Goal: Task Accomplishment & Management: Use online tool/utility

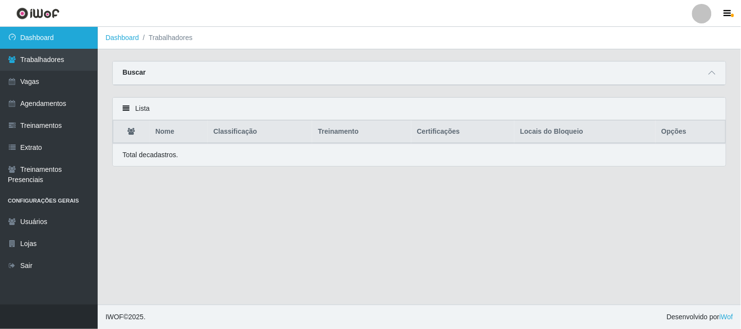
click at [59, 42] on link "Dashboard" at bounding box center [49, 38] width 98 height 22
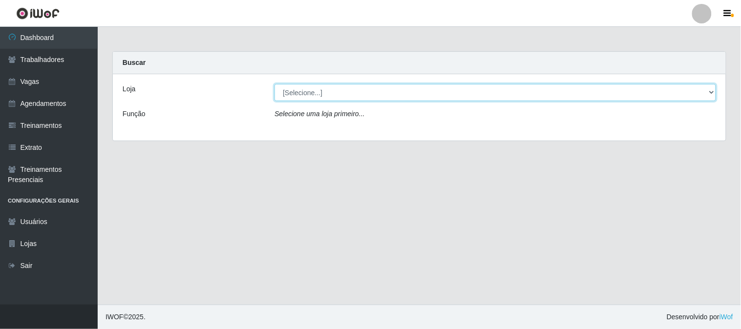
click at [447, 94] on select "[Selecione...] Sapore D'italia" at bounding box center [496, 92] width 442 height 17
select select "266"
click at [275, 84] on select "[Selecione...] Sapore D'italia" at bounding box center [496, 92] width 442 height 17
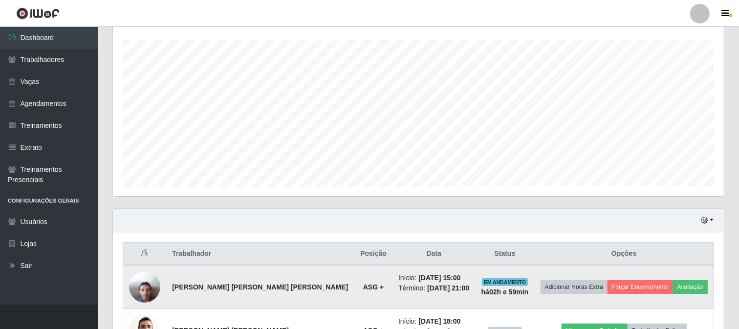
scroll to position [217, 0]
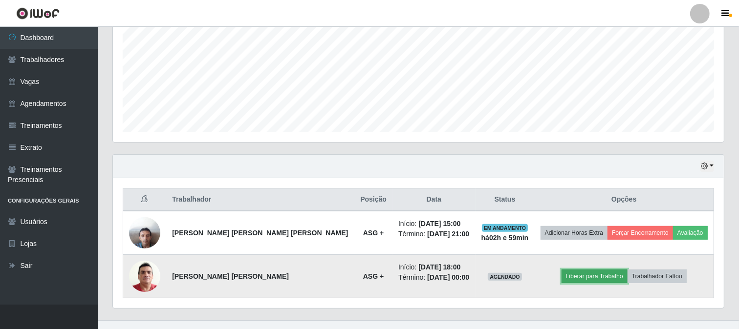
click at [600, 280] on button "Liberar para Trabalho" at bounding box center [594, 277] width 66 height 14
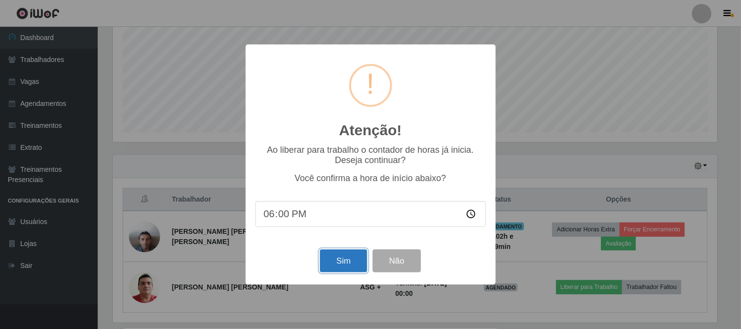
click at [359, 262] on button "Sim" at bounding box center [343, 261] width 47 height 23
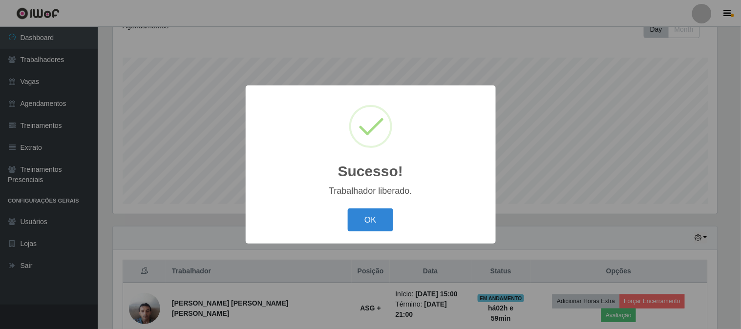
click at [394, 223] on div "OK Cancel" at bounding box center [371, 220] width 231 height 28
click at [375, 223] on button "OK" at bounding box center [370, 220] width 45 height 23
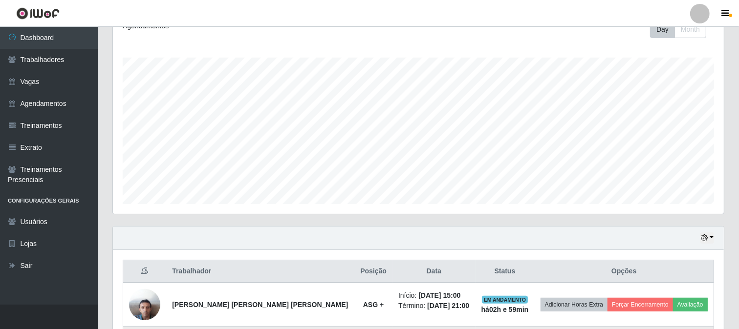
scroll to position [233, 0]
